Goal: Obtain resource: Obtain resource

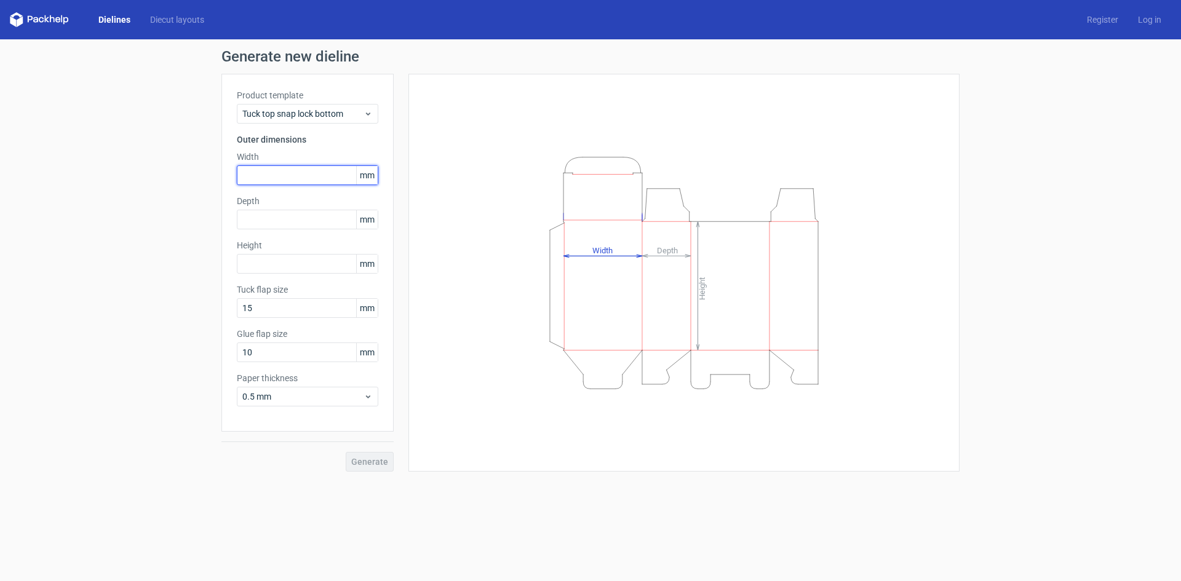
click at [293, 170] on input "text" at bounding box center [307, 175] width 141 height 20
type input "116"
click at [323, 215] on input "text" at bounding box center [307, 220] width 141 height 20
type input "57"
click at [341, 260] on input "text" at bounding box center [307, 264] width 141 height 20
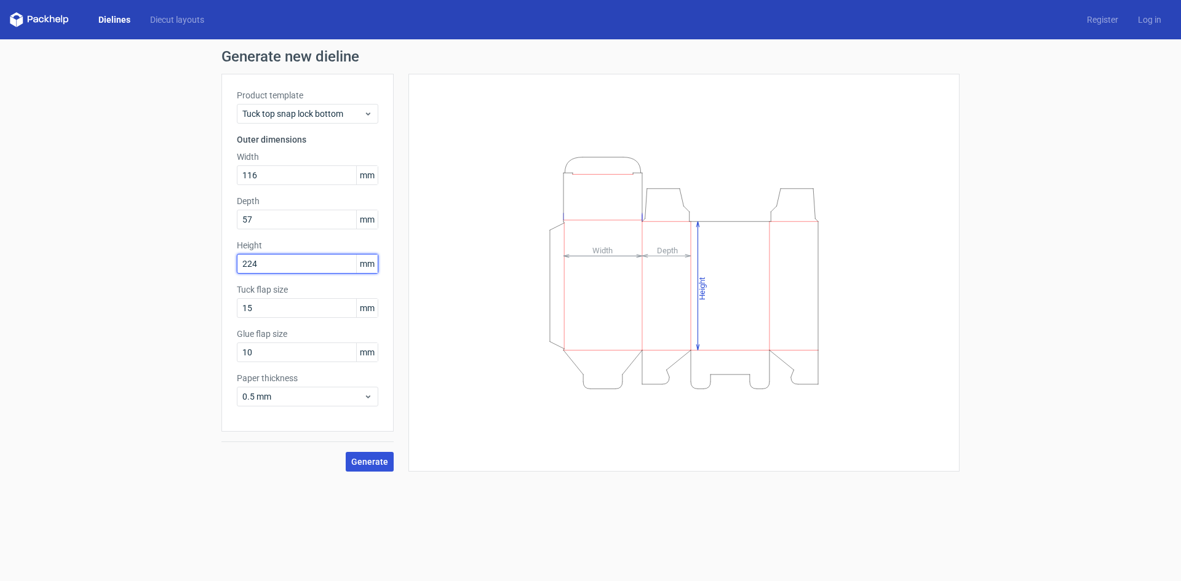
type input "224"
click at [368, 455] on button "Generate" at bounding box center [370, 462] width 48 height 20
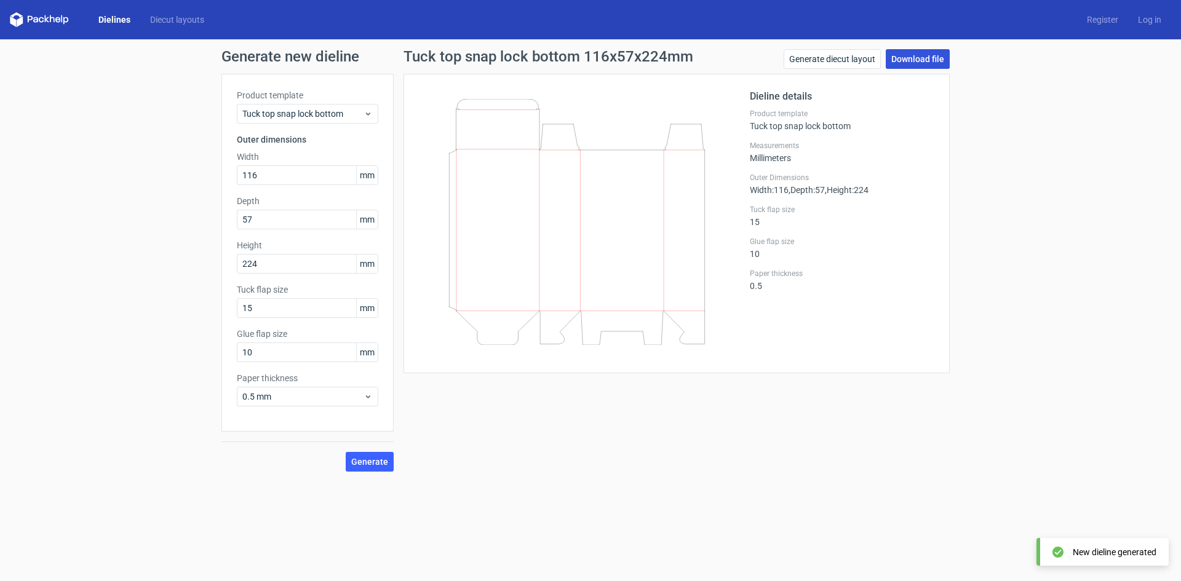
click at [934, 67] on link "Download file" at bounding box center [917, 59] width 64 height 20
click at [491, 103] on icon at bounding box center [577, 222] width 296 height 246
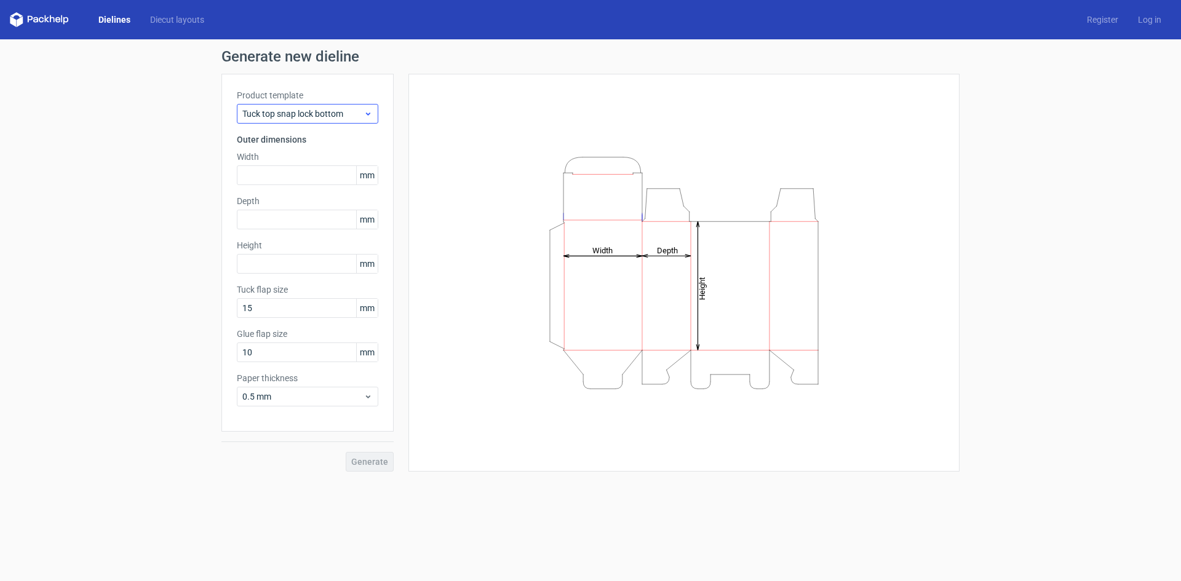
drag, startPoint x: 333, startPoint y: 98, endPoint x: 333, endPoint y: 105, distance: 7.4
click at [333, 103] on div "Product template Tuck top snap lock bottom" at bounding box center [307, 106] width 141 height 34
click at [333, 111] on span "Tuck top snap lock bottom" at bounding box center [302, 114] width 121 height 12
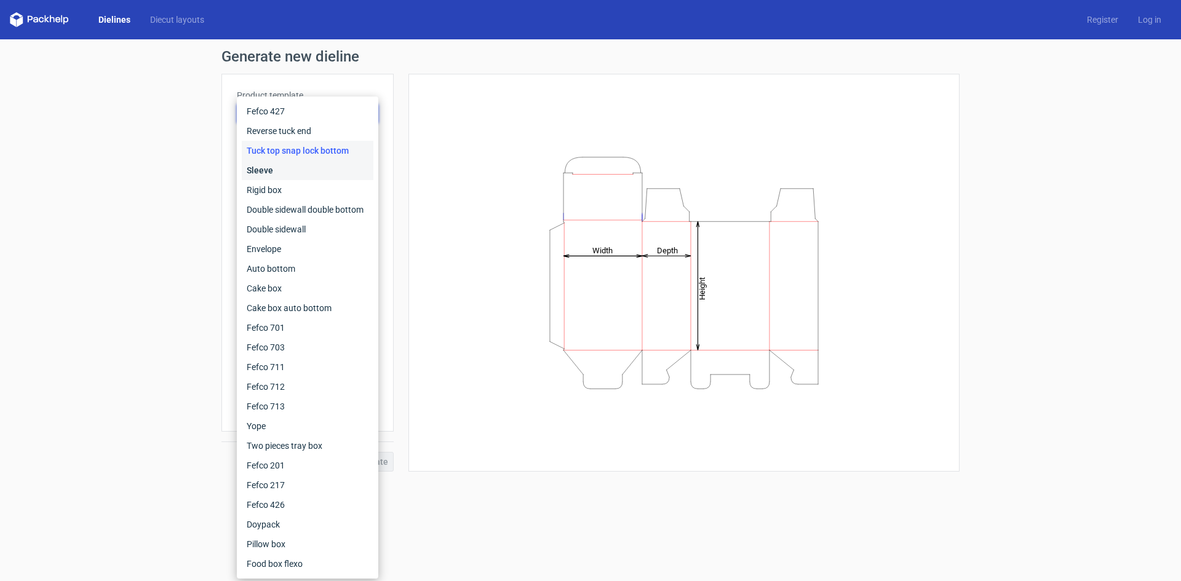
click at [300, 162] on div "Sleeve" at bounding box center [308, 170] width 132 height 20
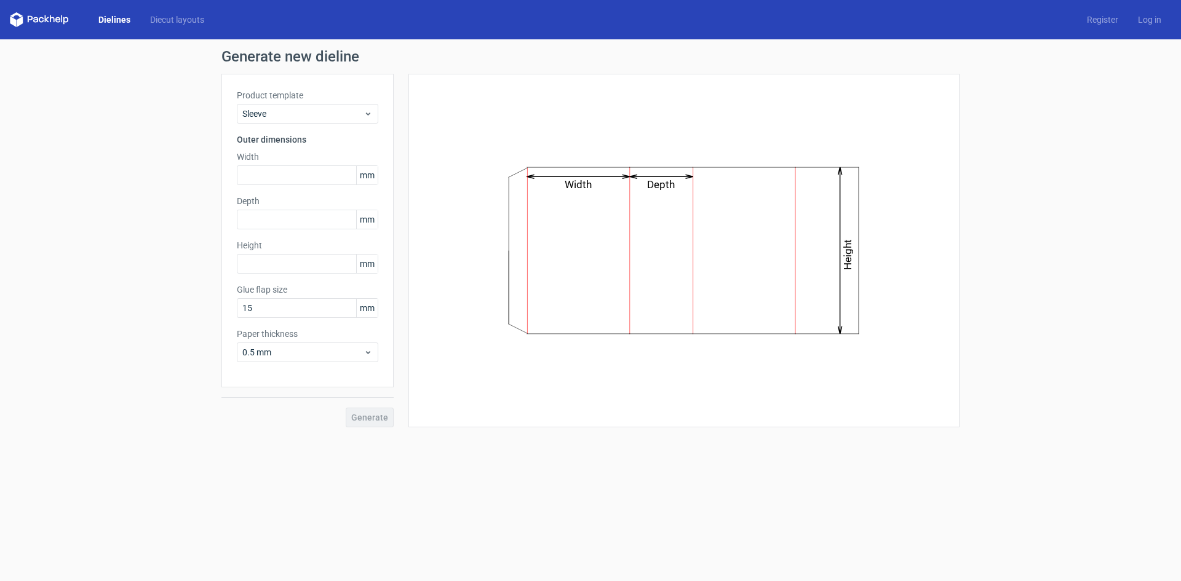
click at [322, 103] on div "Product template Sleeve" at bounding box center [307, 106] width 141 height 34
click at [322, 113] on span "Sleeve" at bounding box center [302, 114] width 121 height 12
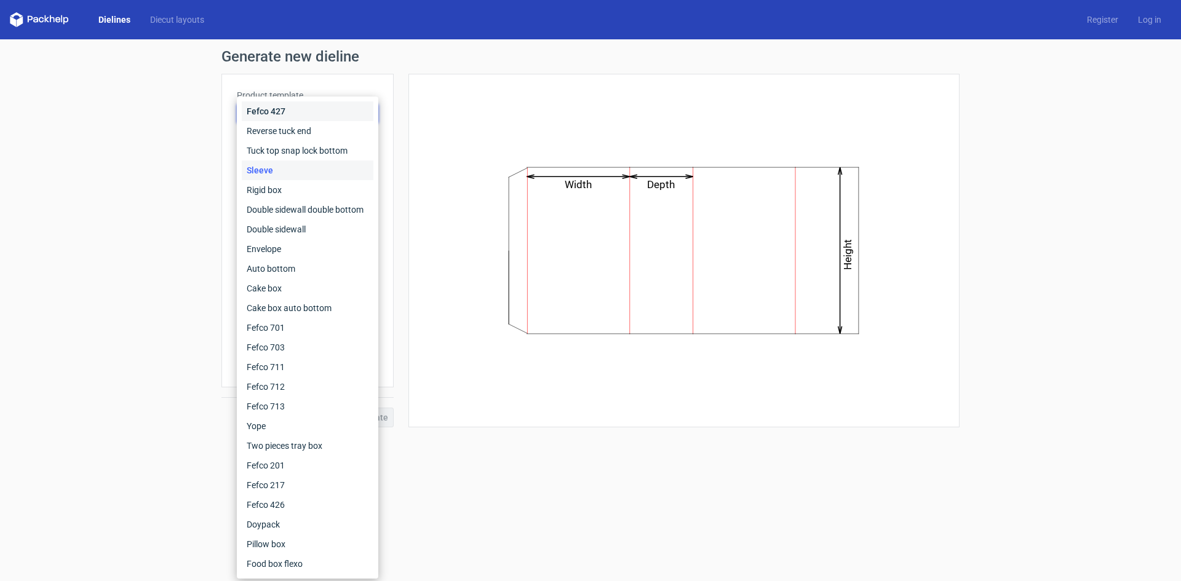
click at [323, 111] on div "Fefco 427" at bounding box center [308, 111] width 132 height 20
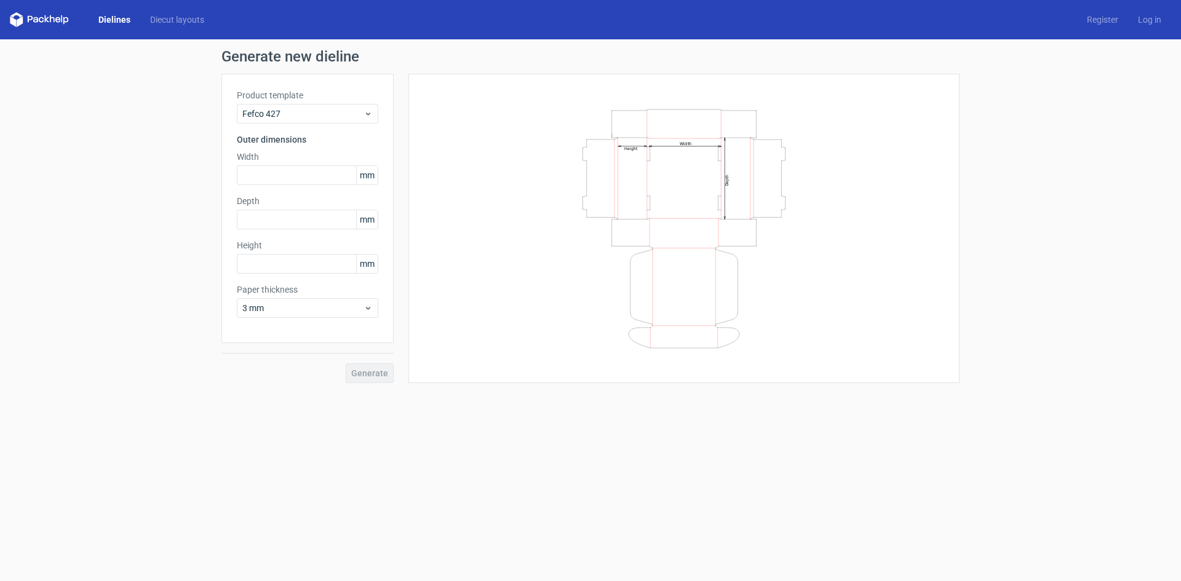
click at [328, 103] on div "Product template Fefco 427" at bounding box center [307, 106] width 141 height 34
click at [335, 121] on div "Fefco 427" at bounding box center [307, 114] width 141 height 20
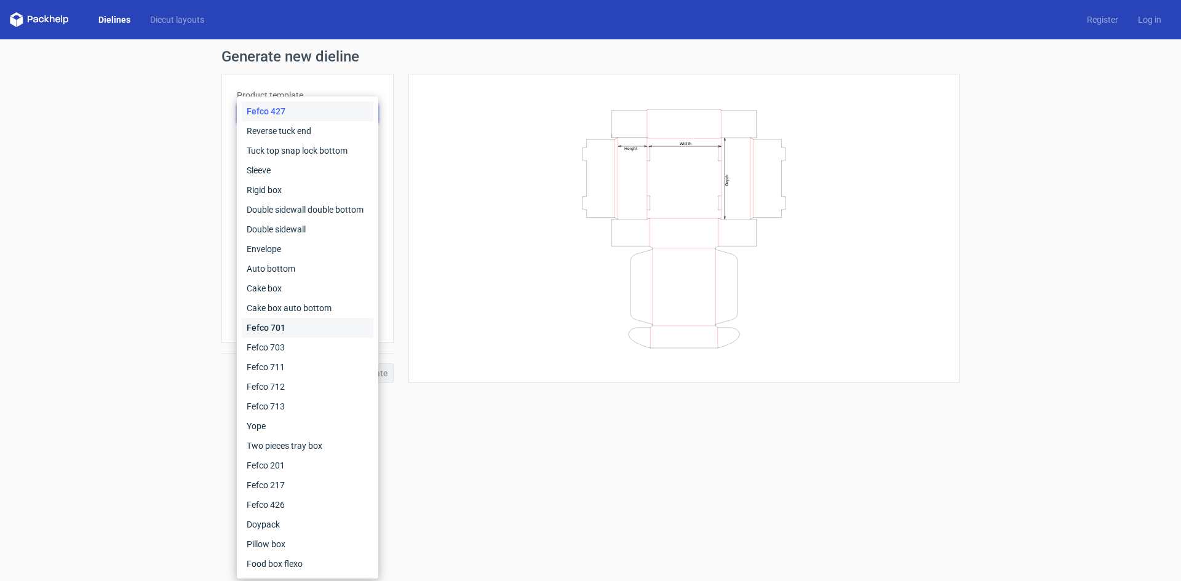
click at [315, 335] on div "Fefco 701" at bounding box center [308, 328] width 132 height 20
